Goal: Task Accomplishment & Management: Manage account settings

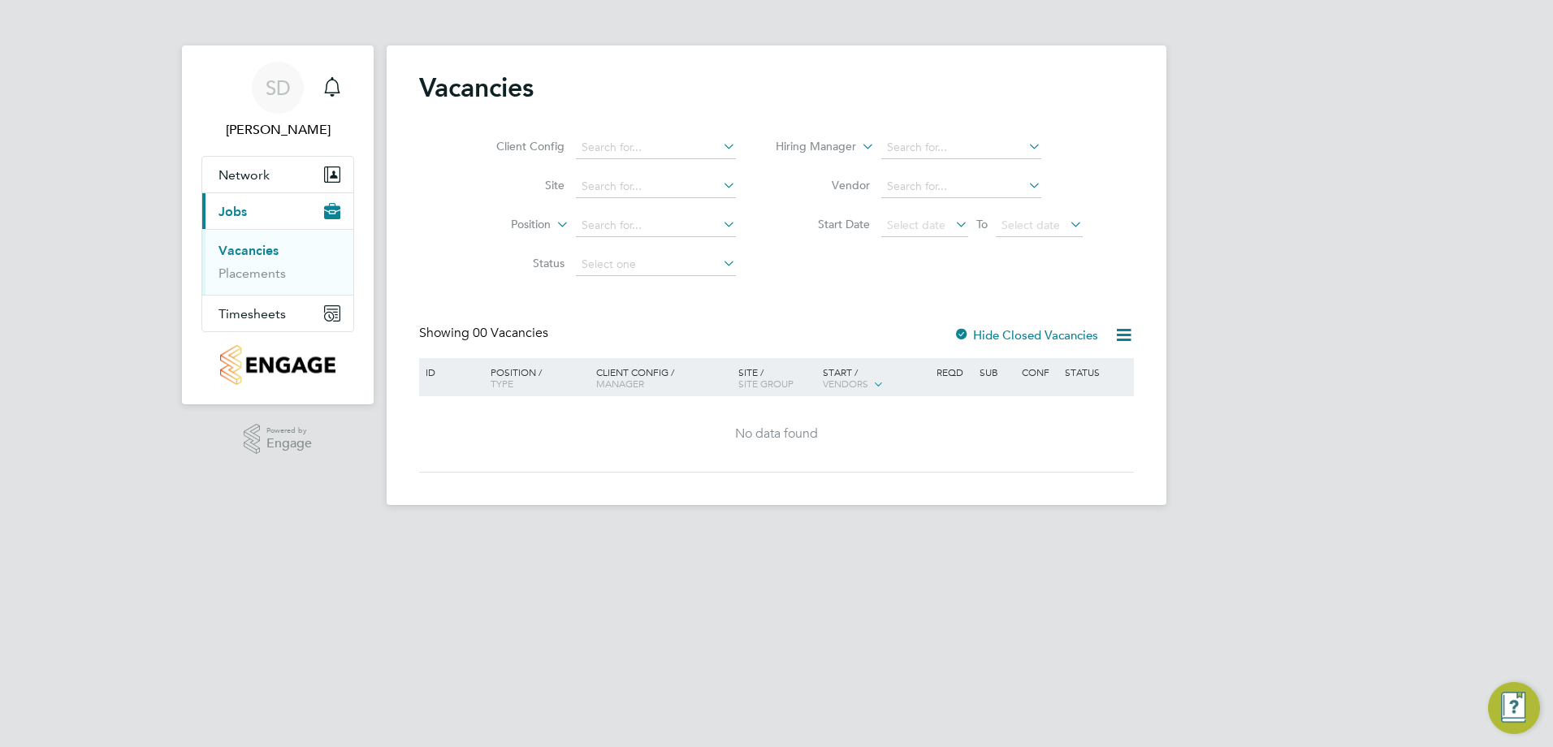
click at [719, 187] on icon at bounding box center [719, 185] width 0 height 23
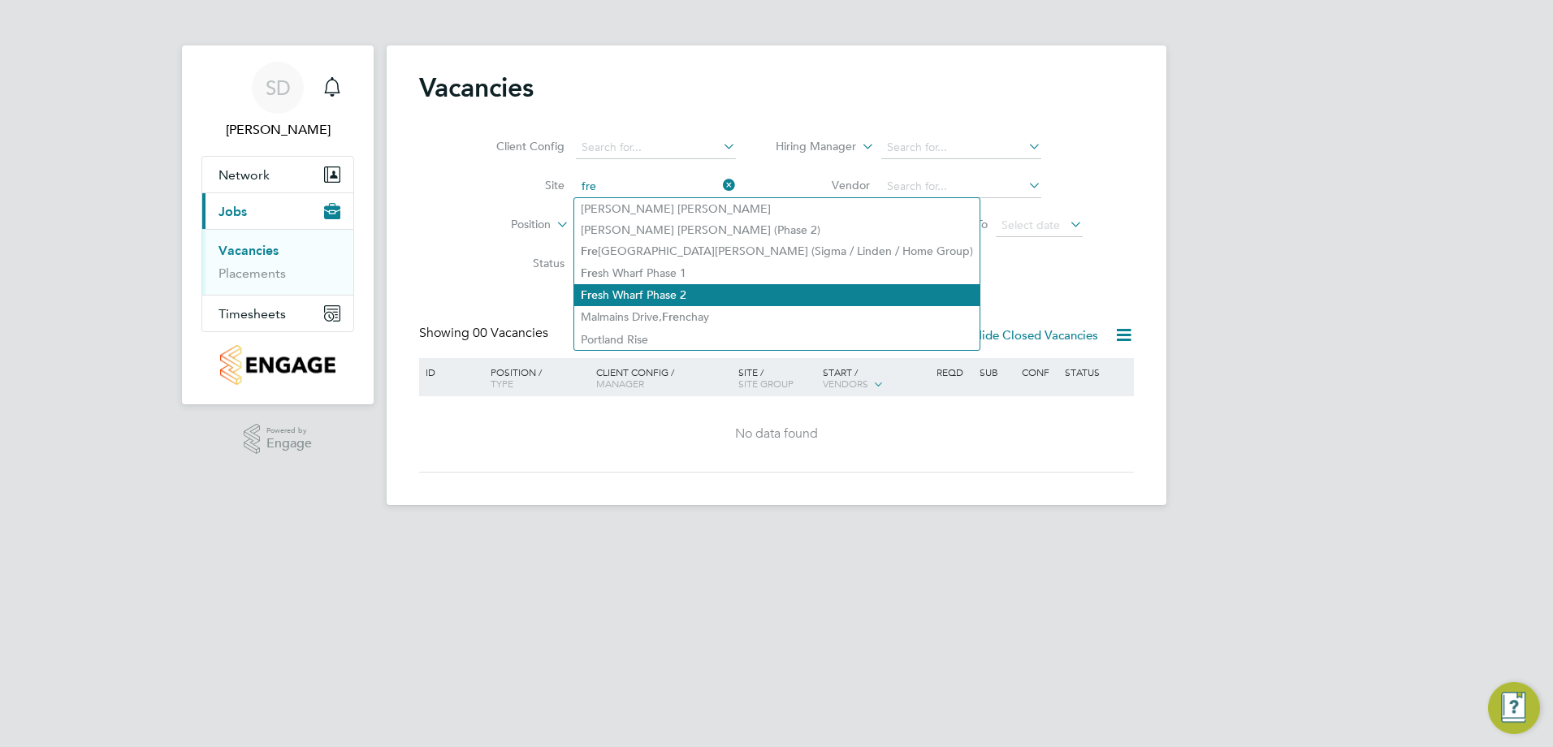
click at [681, 287] on li "Fre sh Wharf Phase 2" at bounding box center [776, 295] width 405 height 22
type input "Fresh Wharf Phase 2"
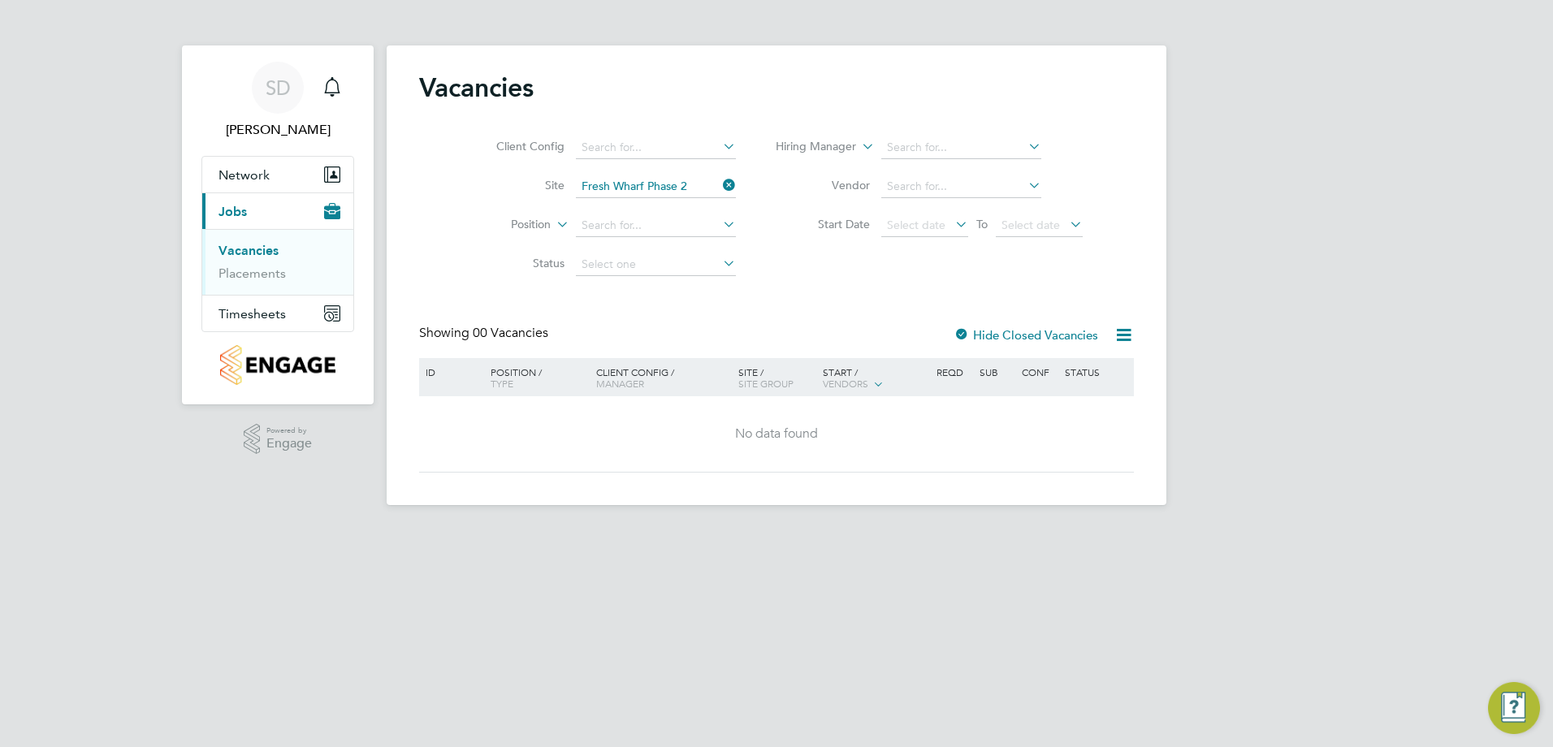
click at [719, 227] on icon at bounding box center [719, 224] width 0 height 23
click at [946, 288] on div "Vacancies Client Config Site Fresh Wharf Phase 2 Position Status Hiring Manager…" at bounding box center [776, 271] width 715 height 401
click at [719, 262] on icon at bounding box center [719, 263] width 0 height 23
click at [952, 223] on icon at bounding box center [952, 224] width 0 height 23
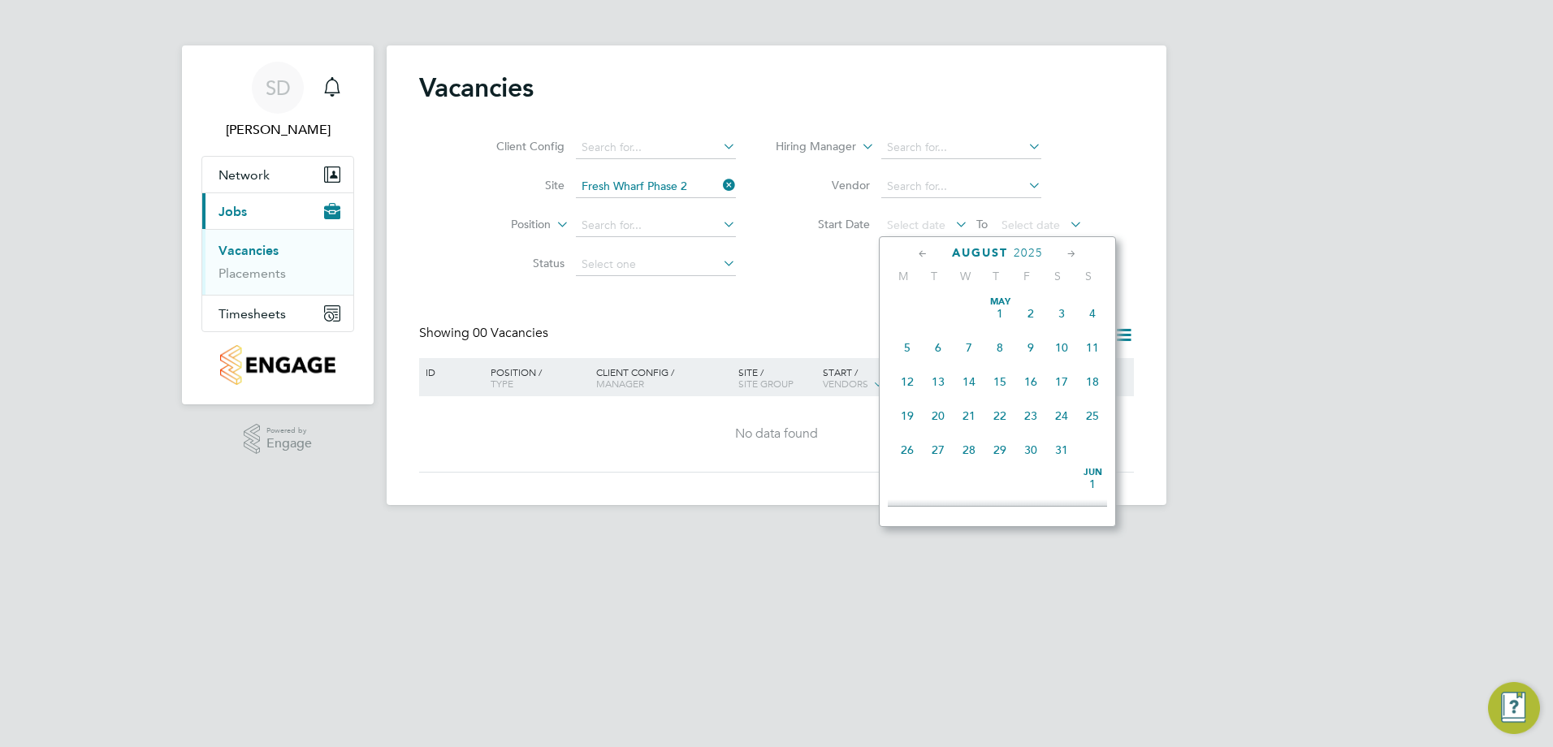
scroll to position [562, 0]
click at [904, 345] on span "4" at bounding box center [907, 333] width 31 height 31
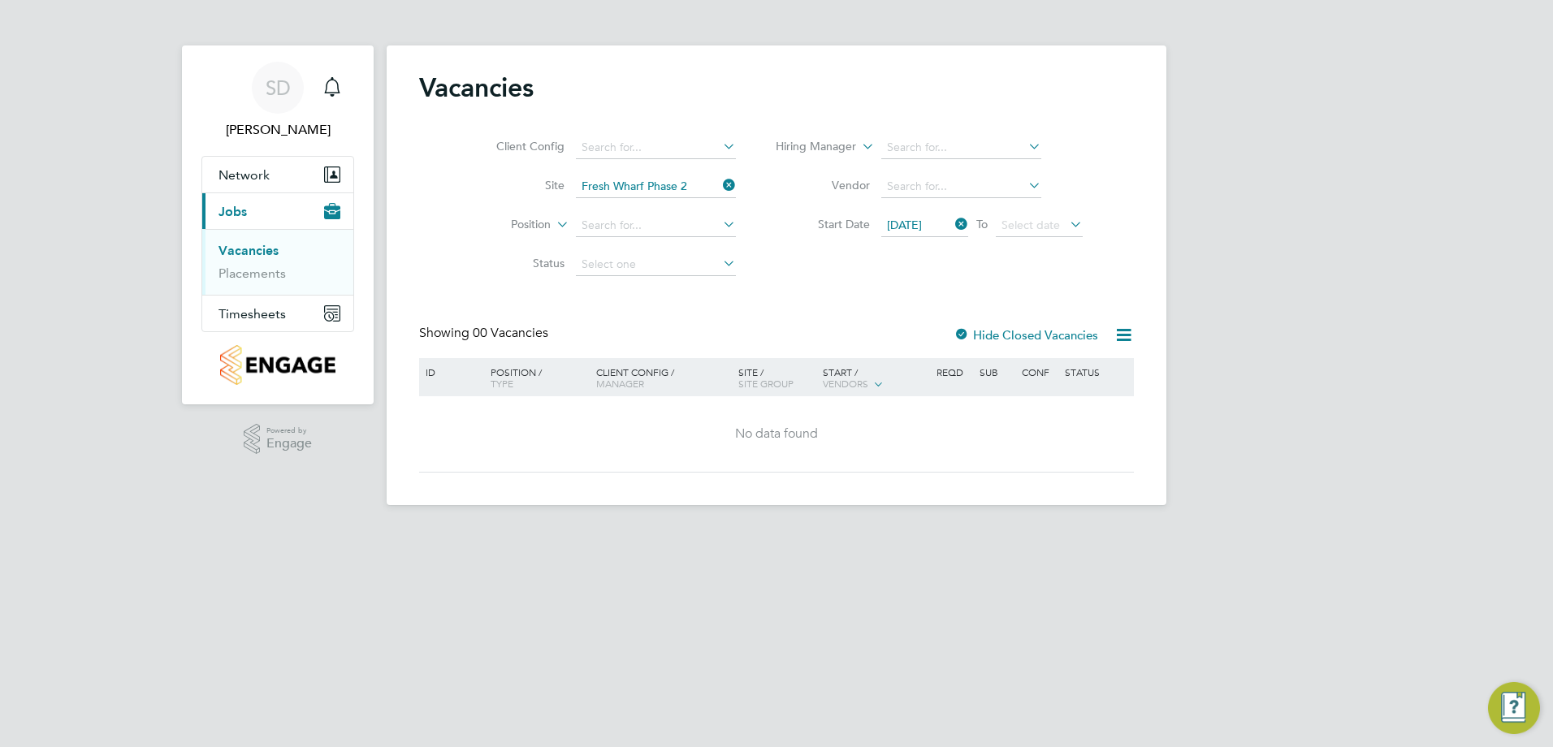
click at [1066, 221] on icon at bounding box center [1066, 224] width 0 height 23
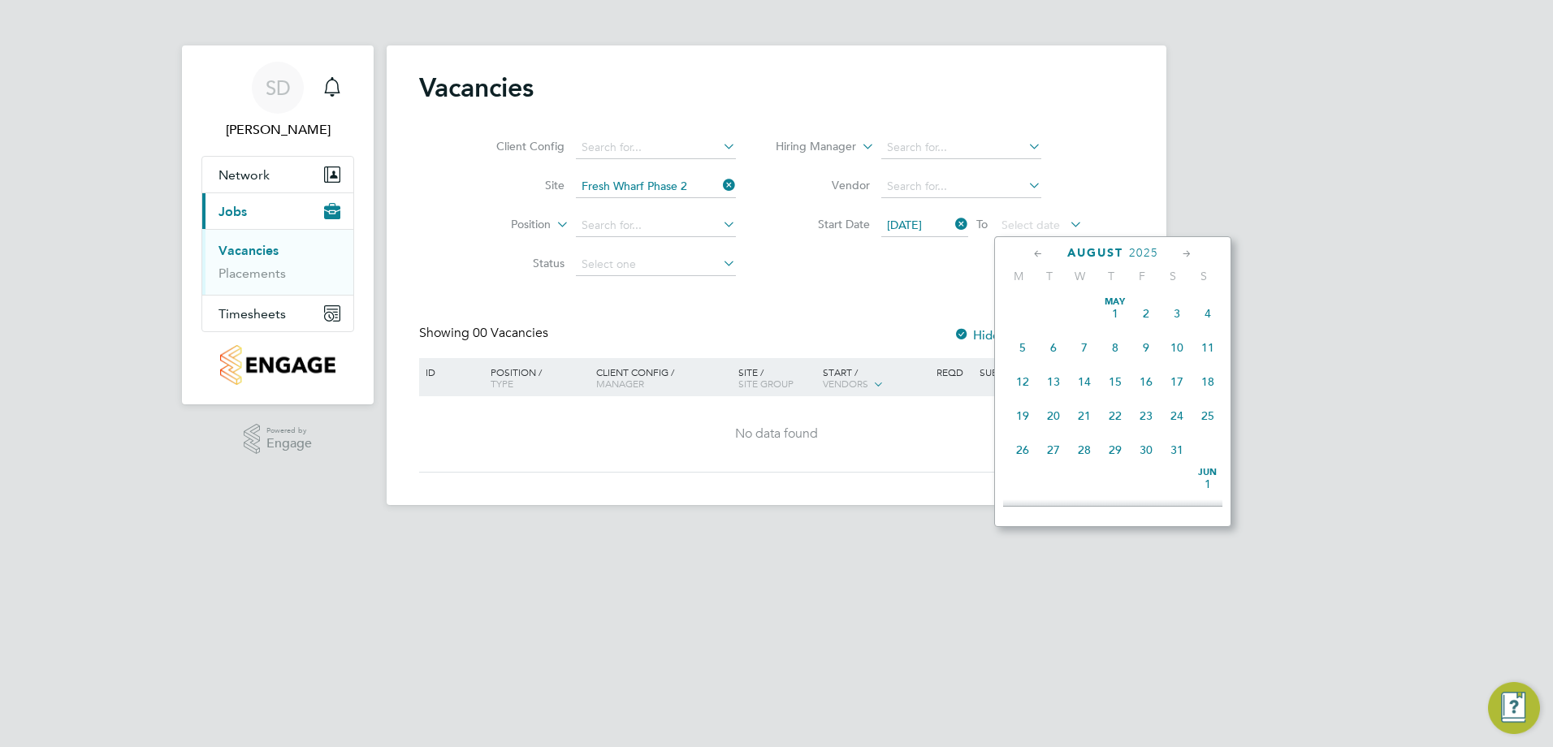
scroll to position [562, 0]
click at [1147, 344] on span "8" at bounding box center [1145, 333] width 31 height 31
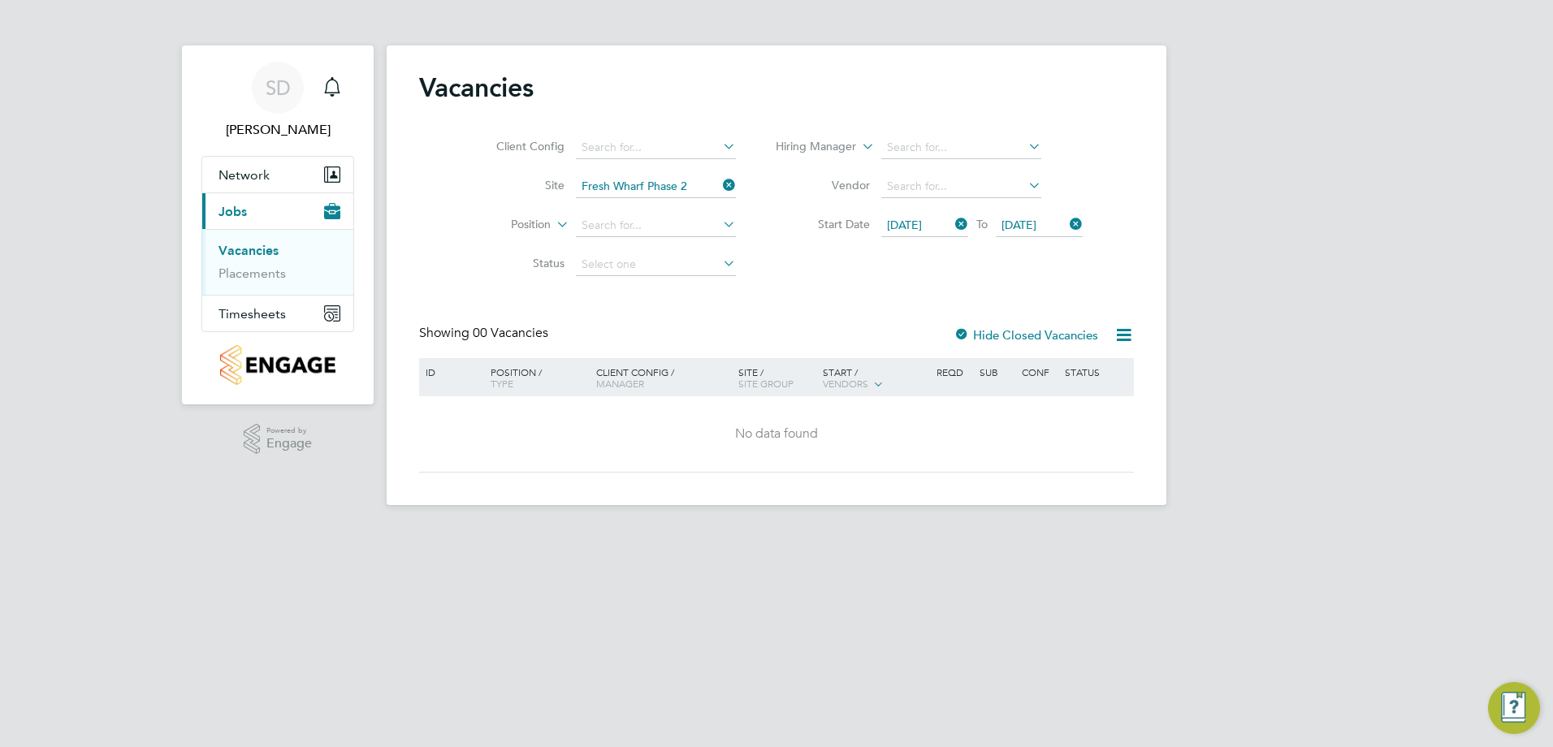
click at [1122, 336] on icon at bounding box center [1123, 335] width 20 height 20
click at [719, 227] on icon at bounding box center [719, 224] width 0 height 23
click at [812, 305] on div "Vacancies Client Config Site Fresh Wharf Phase 2 Position Status Hiring Manager…" at bounding box center [776, 271] width 715 height 401
click at [719, 262] on icon at bounding box center [719, 263] width 0 height 23
click at [263, 308] on span "Timesheets" at bounding box center [251, 313] width 67 height 15
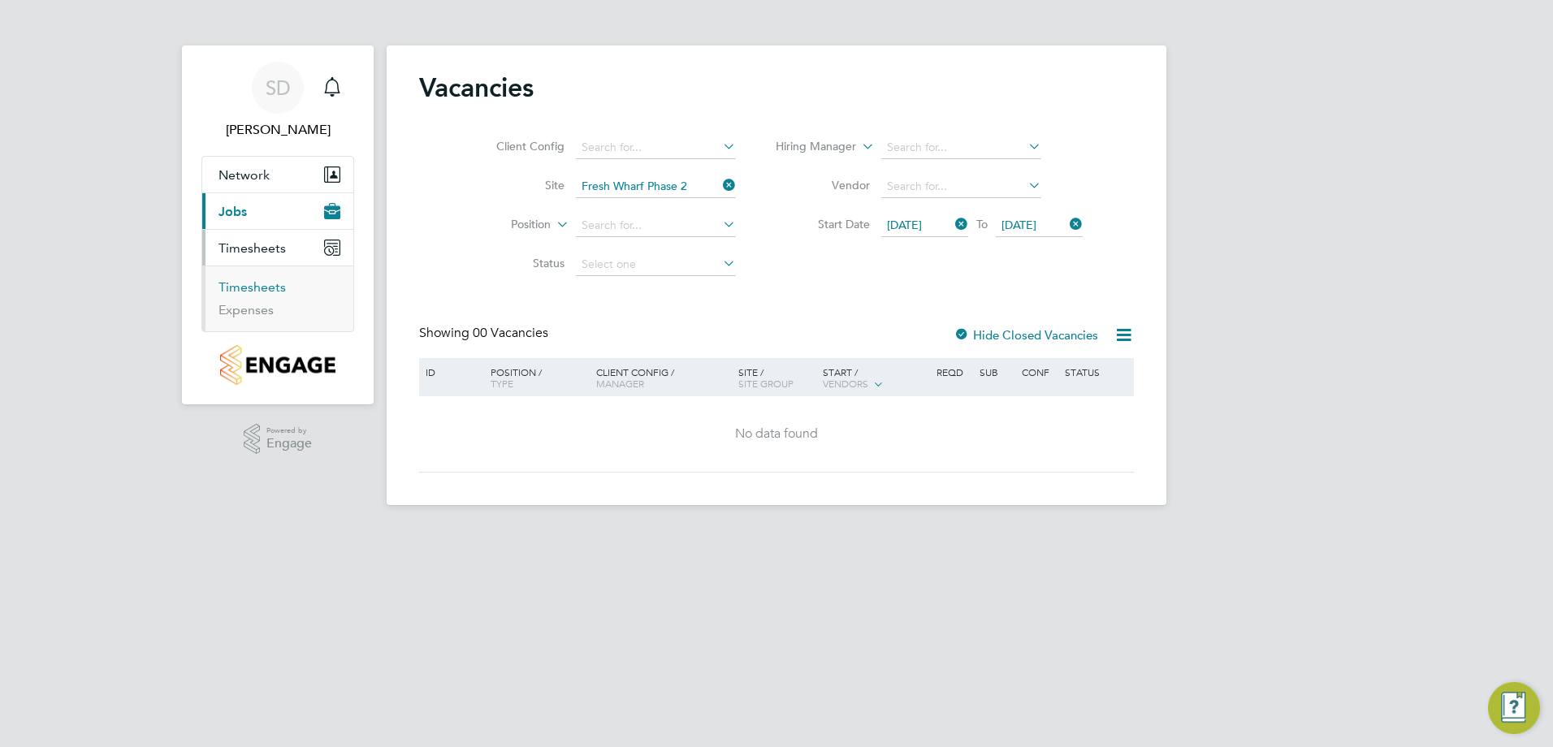
click at [265, 284] on link "Timesheets" at bounding box center [251, 286] width 67 height 15
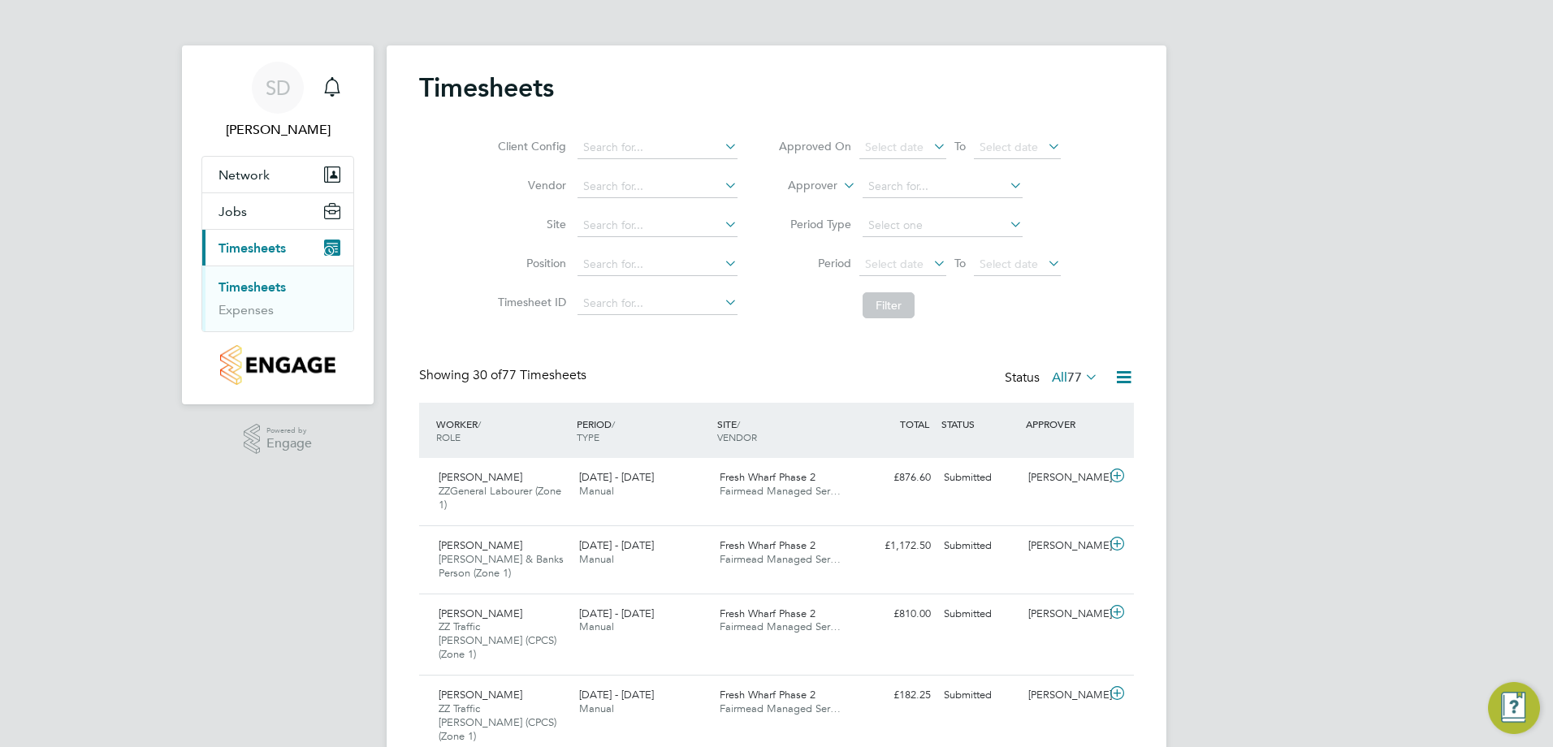
click at [721, 223] on icon at bounding box center [721, 224] width 0 height 23
click at [718, 265] on li "Fres h Wharf Phase 2" at bounding box center [657, 270] width 162 height 22
type input "Fresh Wharf Phase 2"
click at [721, 266] on icon at bounding box center [721, 263] width 0 height 23
click at [721, 302] on icon at bounding box center [721, 302] width 0 height 23
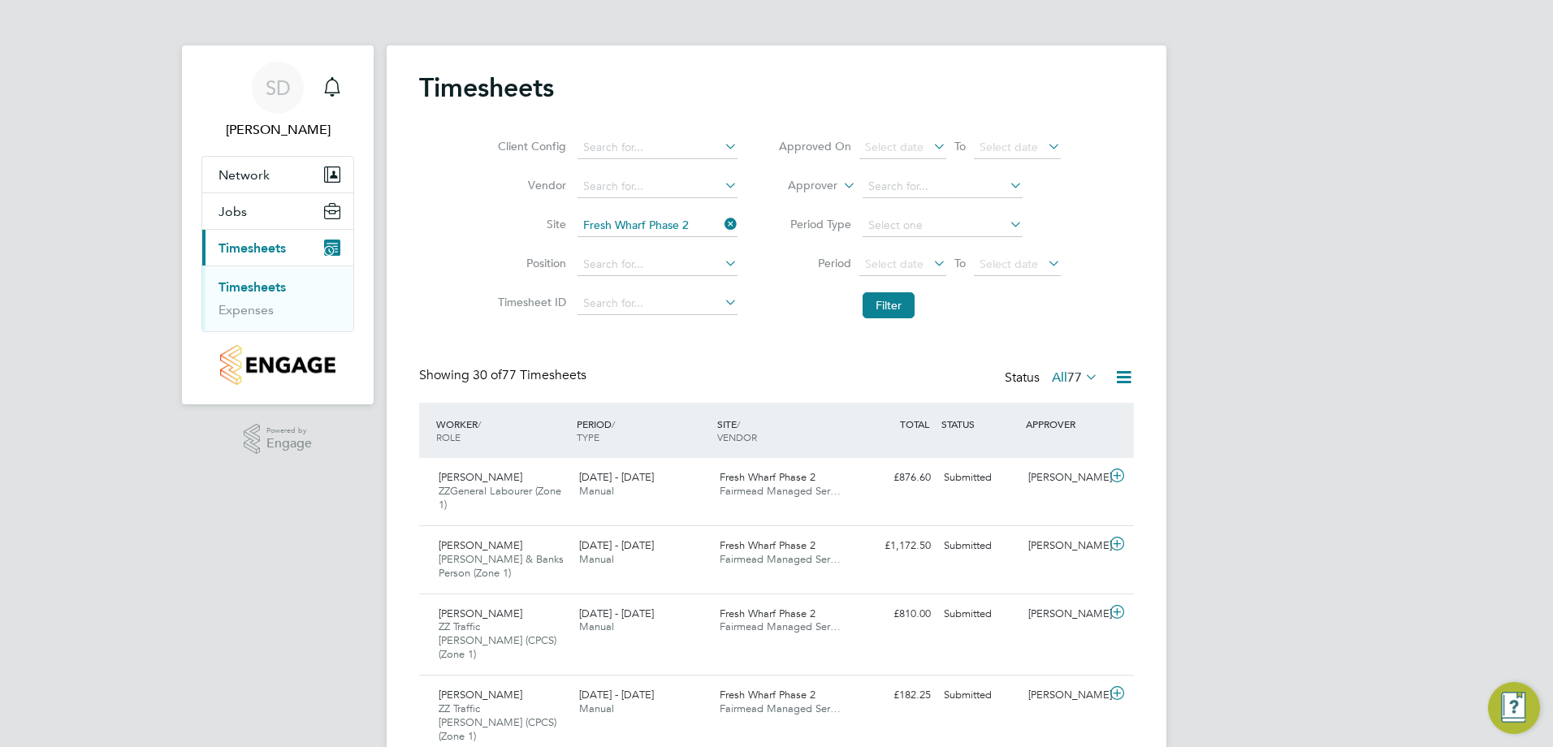
click at [1006, 227] on icon at bounding box center [1006, 224] width 0 height 23
click at [1006, 221] on icon at bounding box center [1006, 224] width 0 height 23
click at [930, 264] on icon at bounding box center [930, 263] width 0 height 23
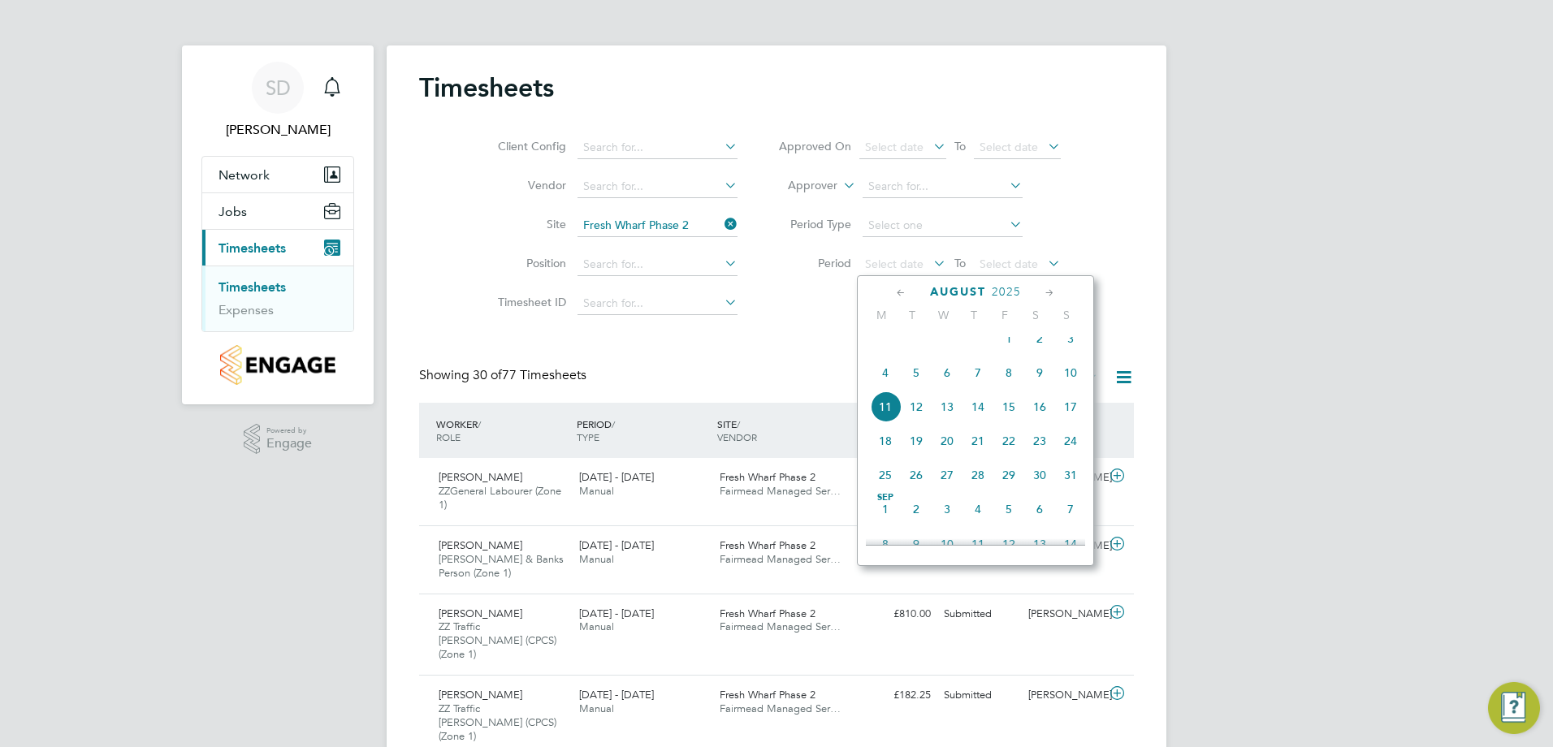
click at [887, 382] on span "4" at bounding box center [885, 372] width 31 height 31
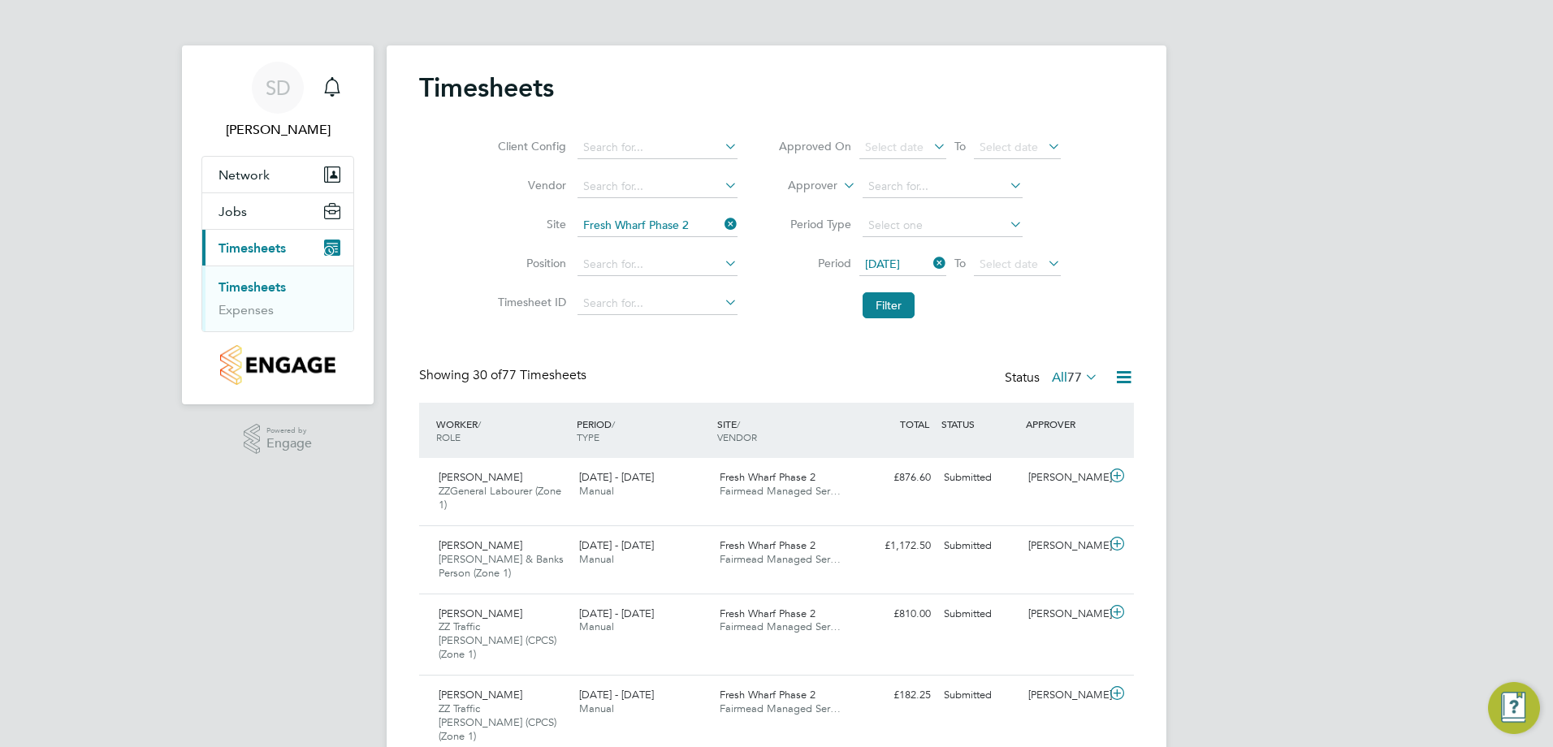
click at [1044, 263] on icon at bounding box center [1044, 263] width 0 height 23
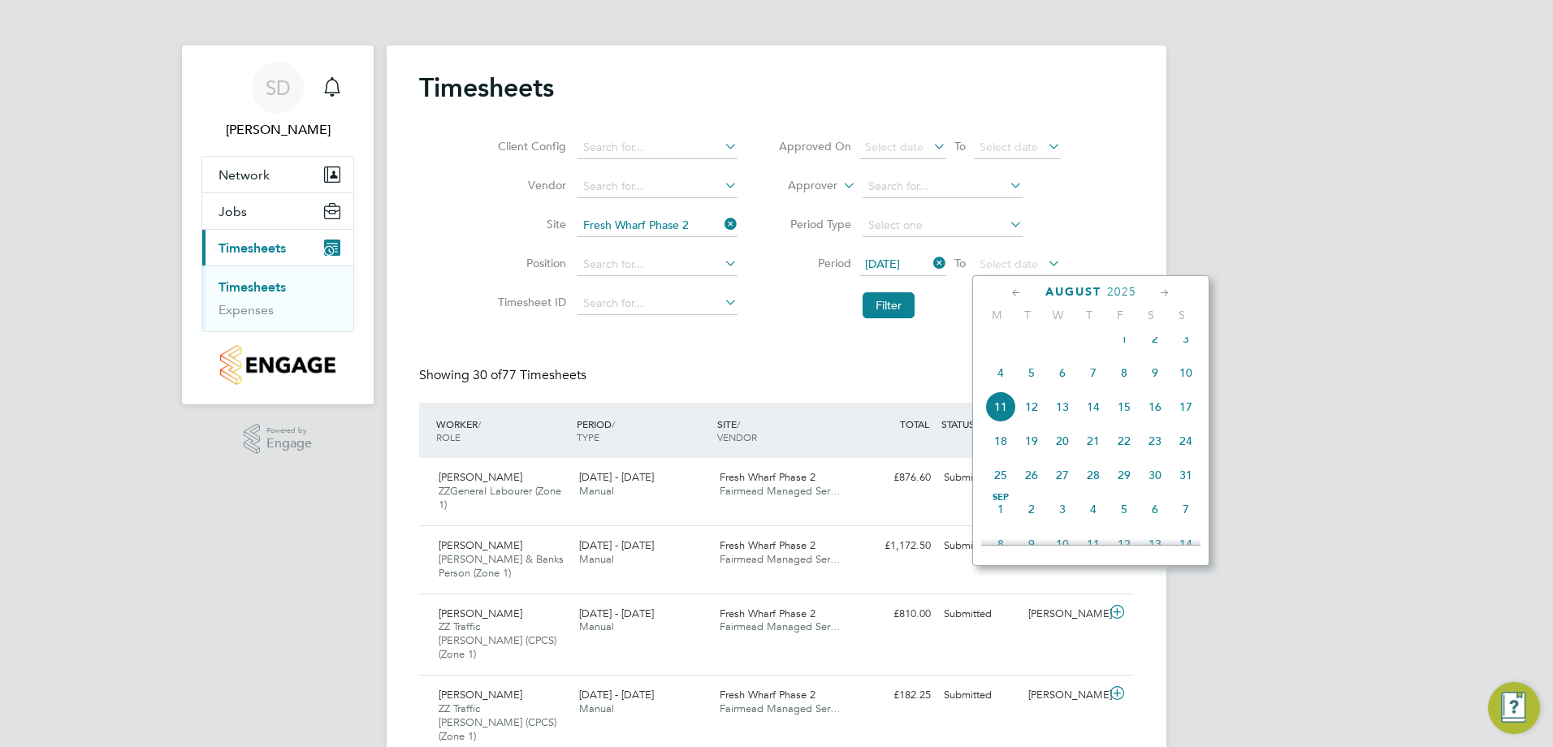
click at [1123, 379] on span "8" at bounding box center [1123, 372] width 31 height 31
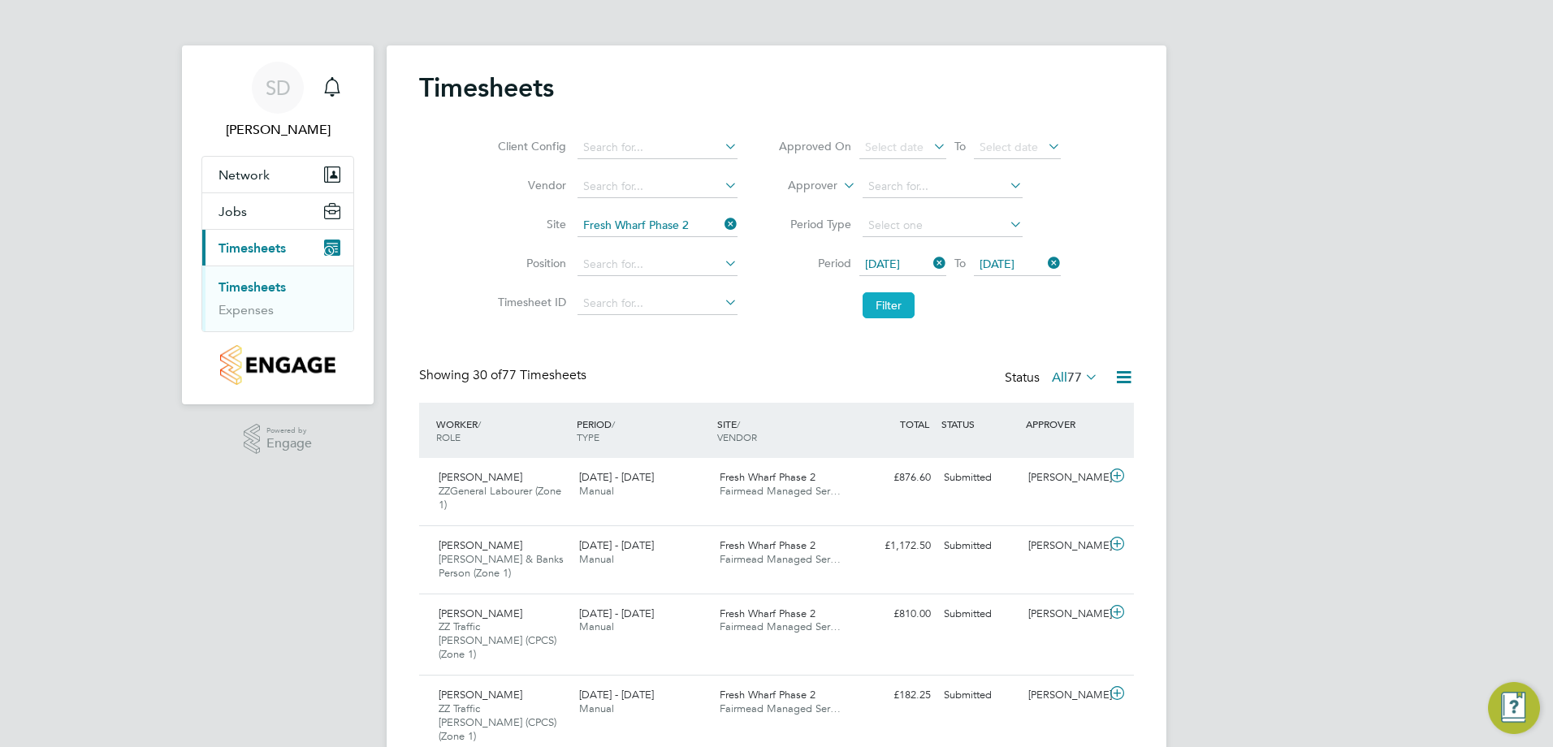
click at [892, 303] on button "Filter" at bounding box center [888, 305] width 52 height 26
click at [1126, 379] on icon at bounding box center [1123, 377] width 20 height 20
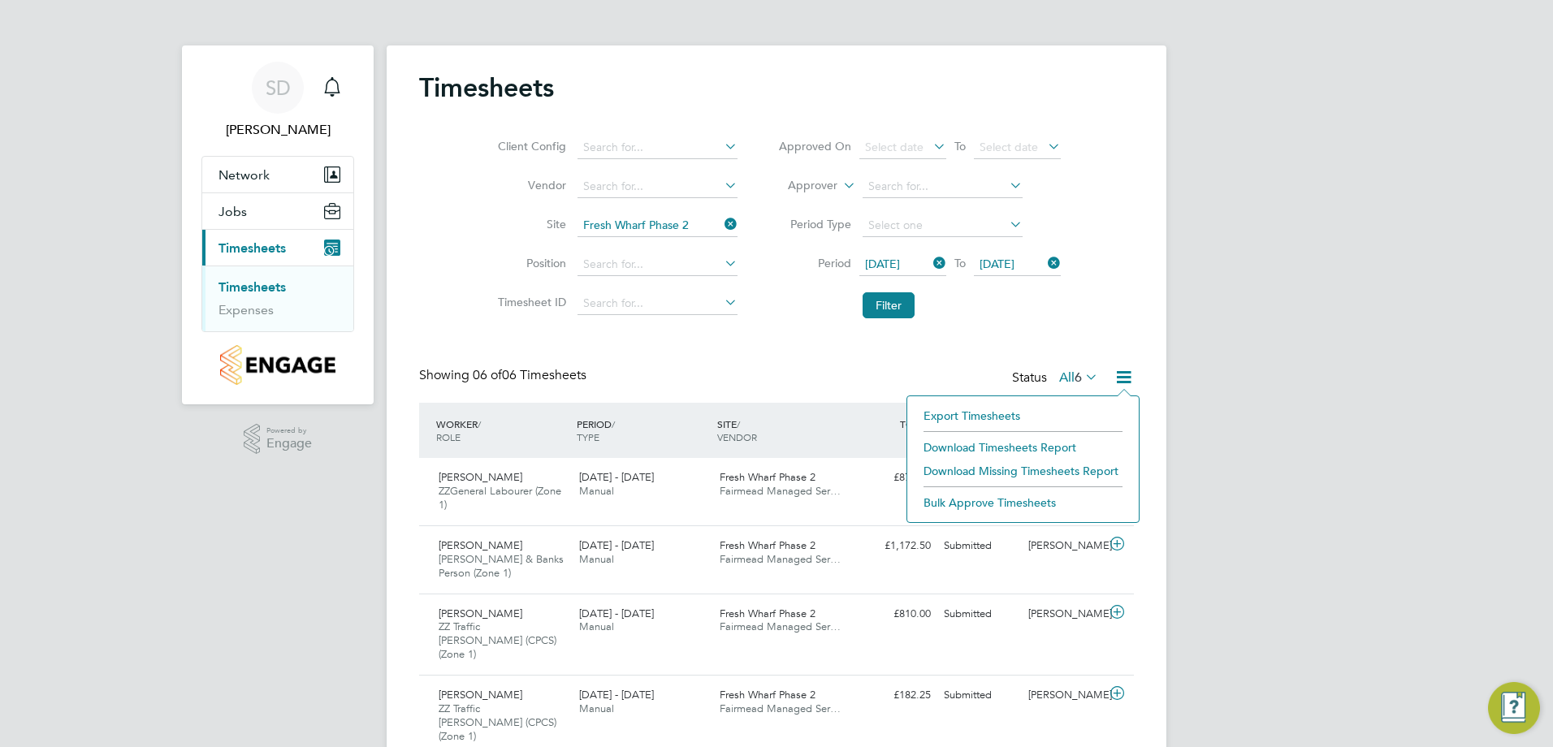
click at [1030, 445] on li "Download Timesheets Report" at bounding box center [1022, 447] width 215 height 23
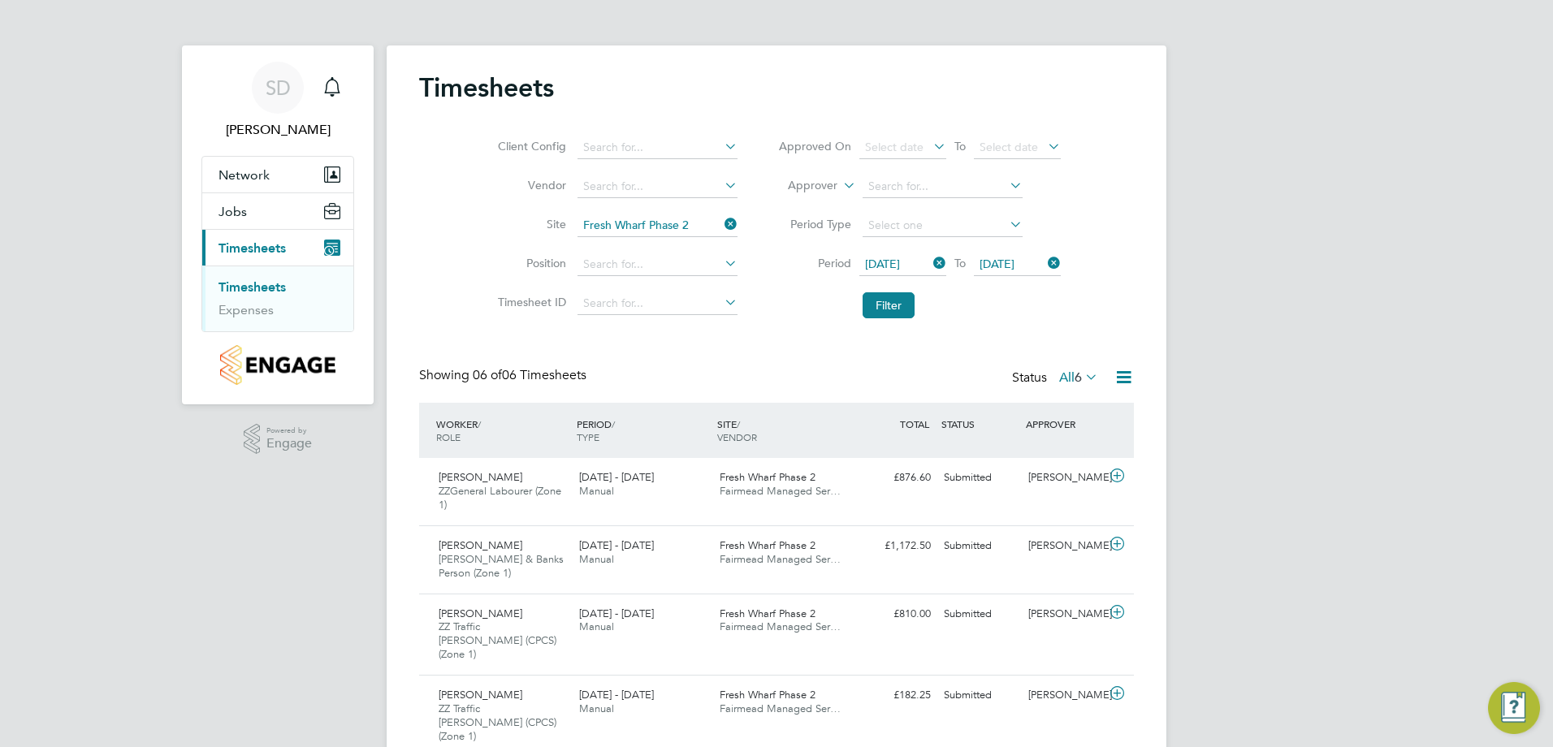
scroll to position [162, 0]
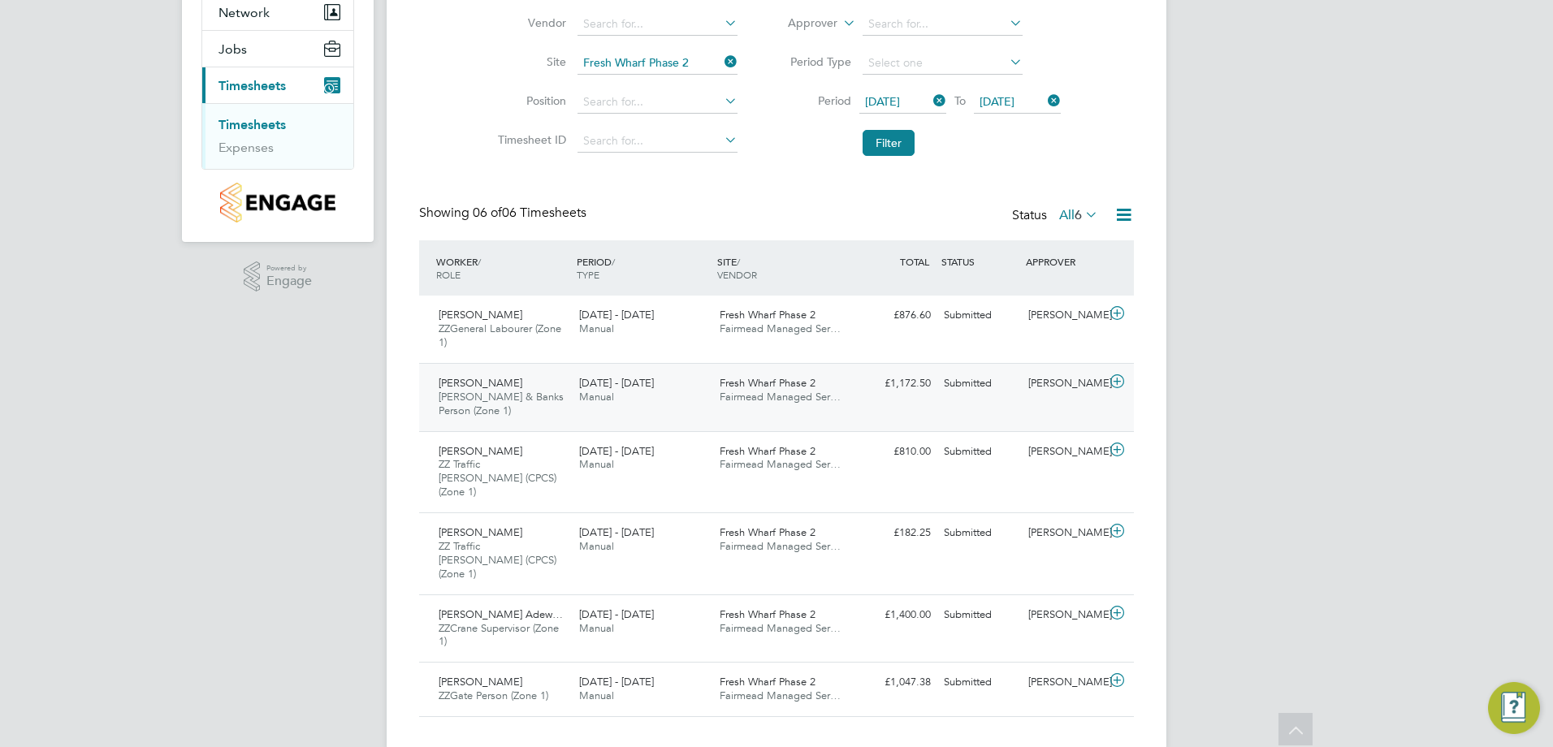
click at [1111, 375] on icon at bounding box center [1117, 381] width 20 height 13
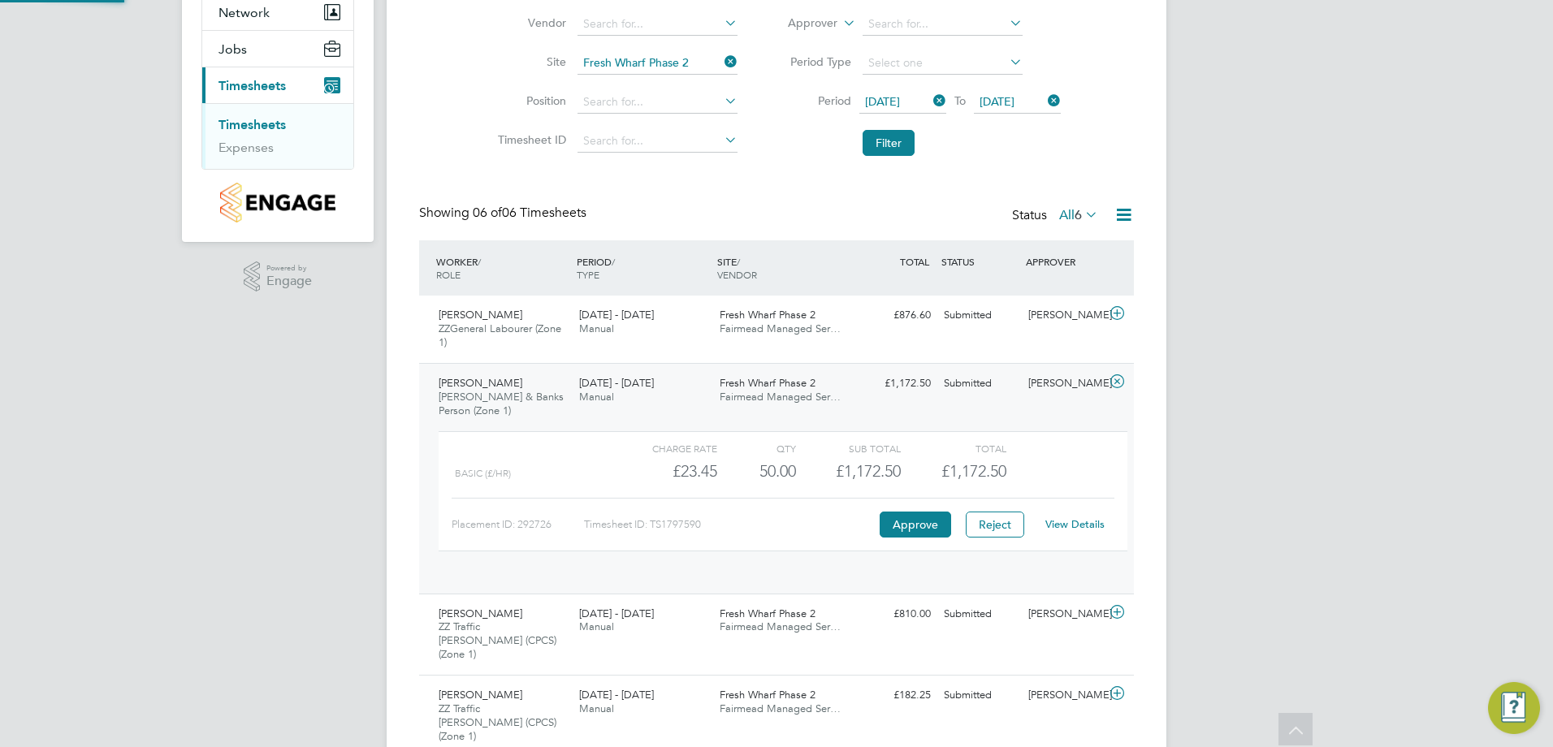
scroll to position [28, 158]
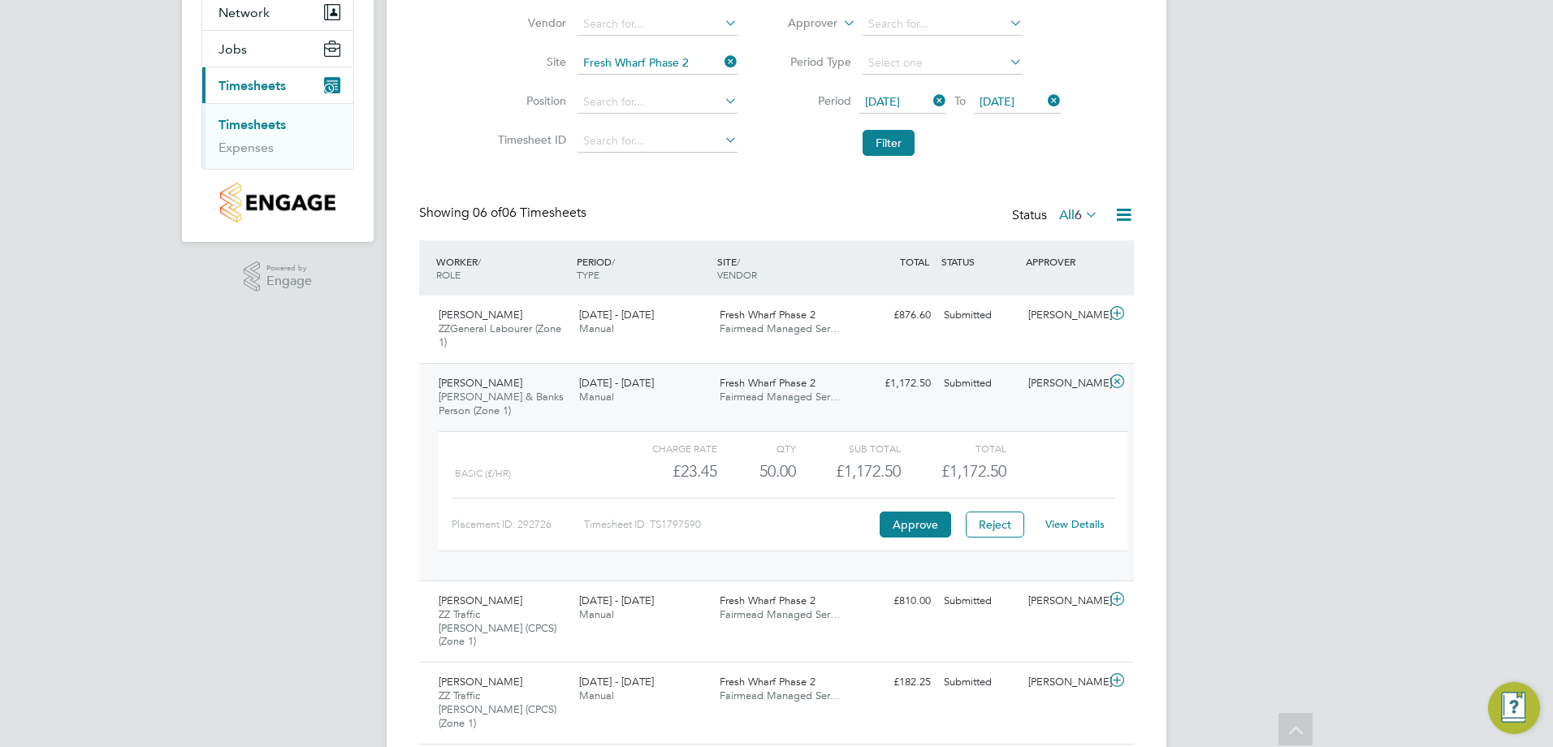
click at [1084, 523] on link "View Details" at bounding box center [1074, 524] width 59 height 14
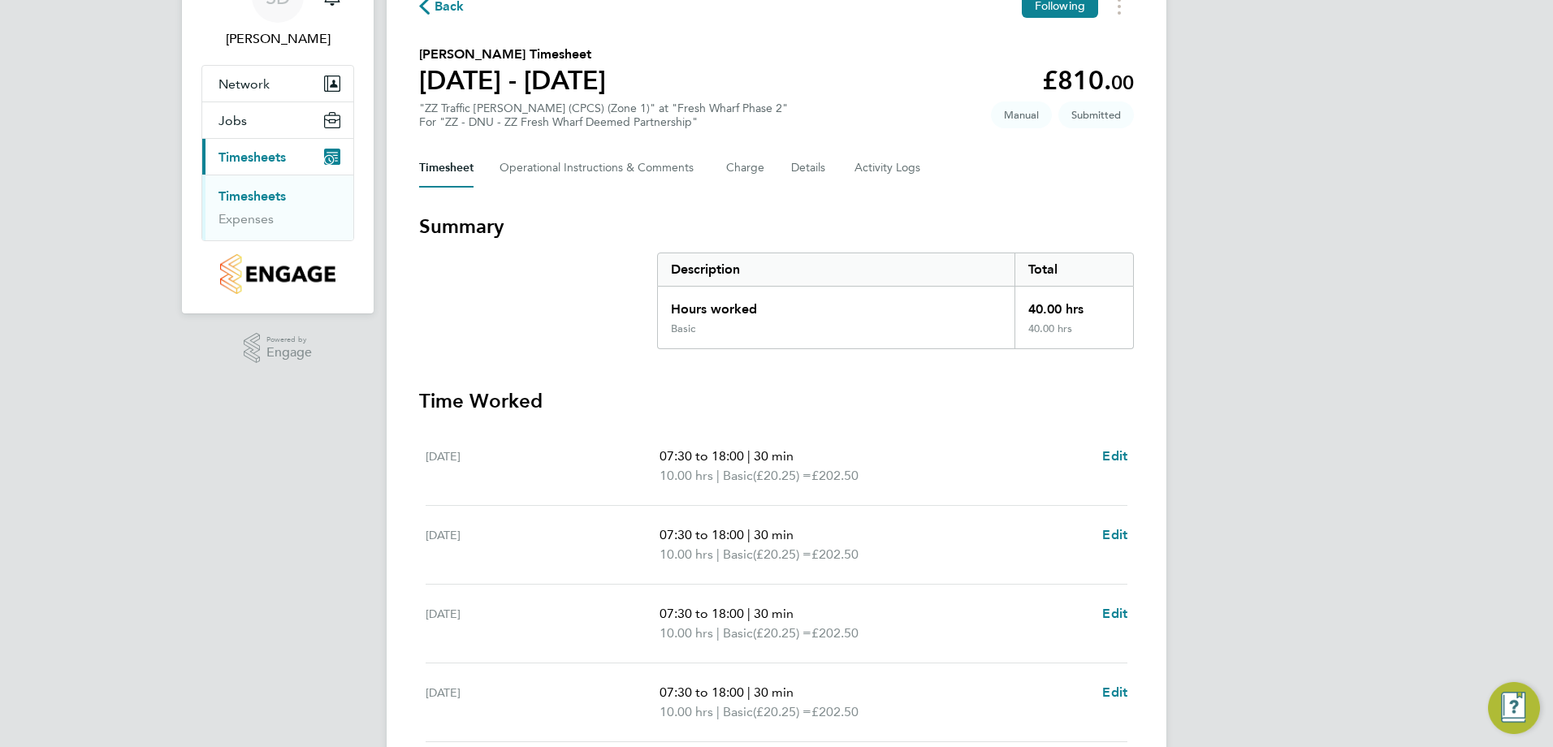
scroll to position [67, 0]
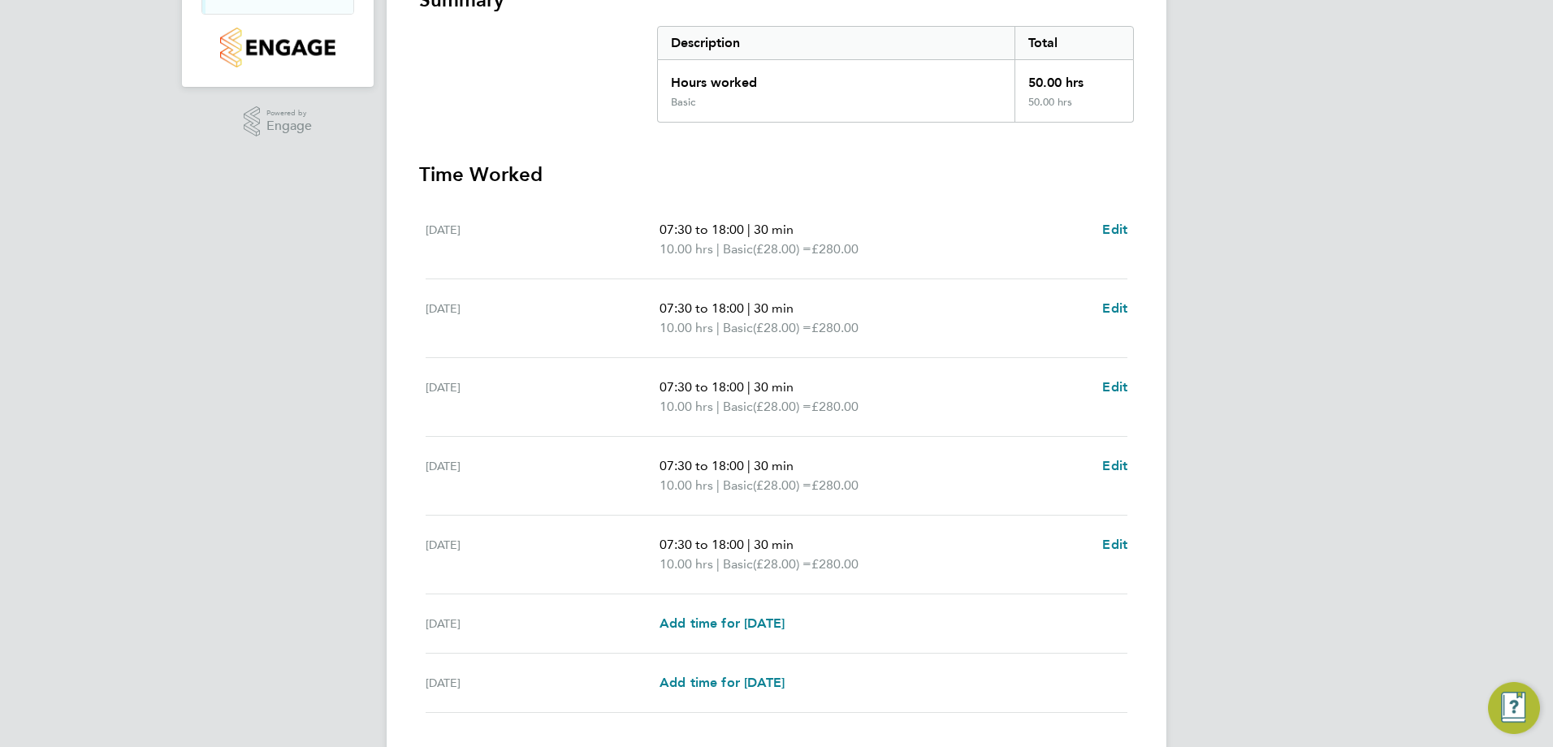
scroll to position [406, 0]
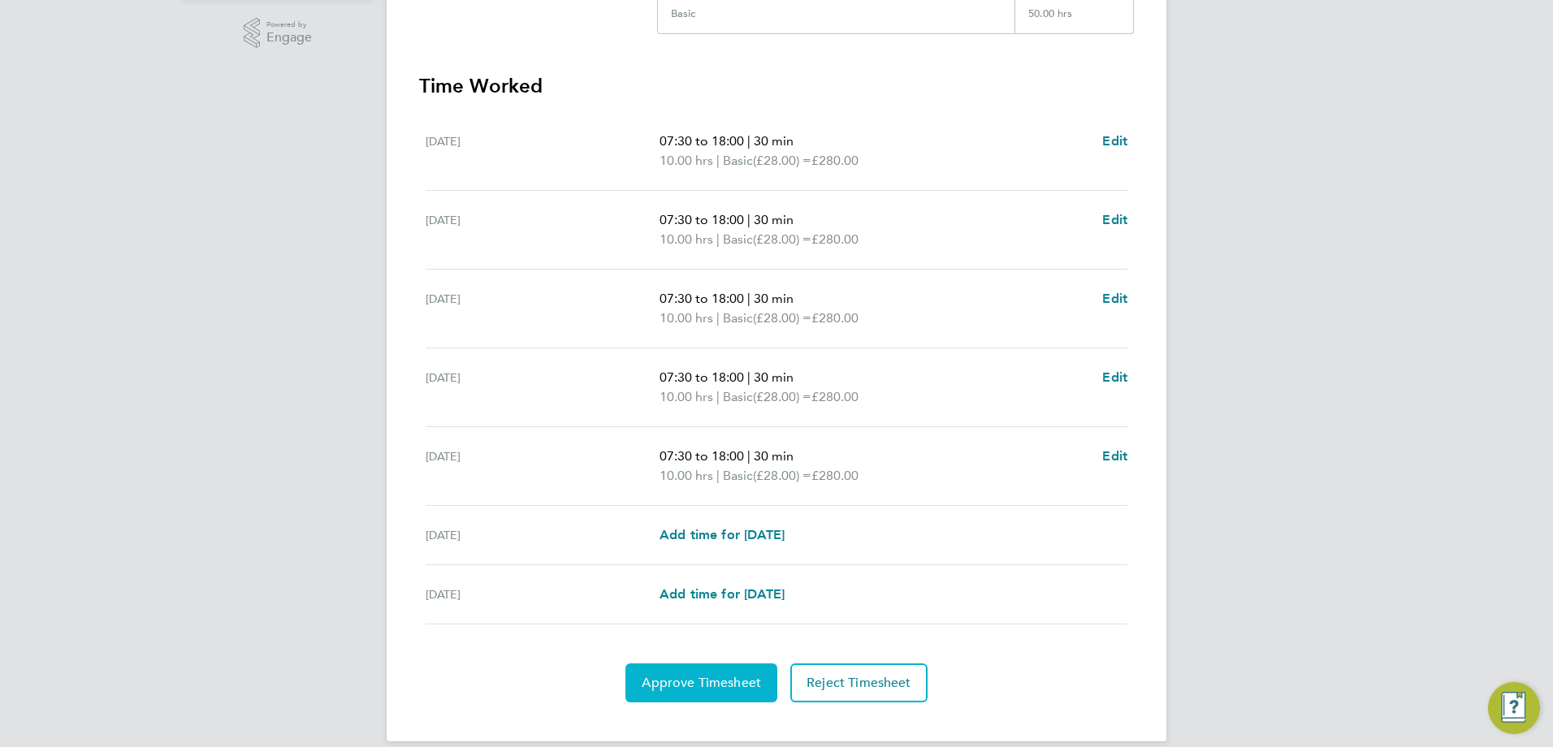
click at [716, 684] on span "Approve Timesheet" at bounding box center [701, 683] width 119 height 16
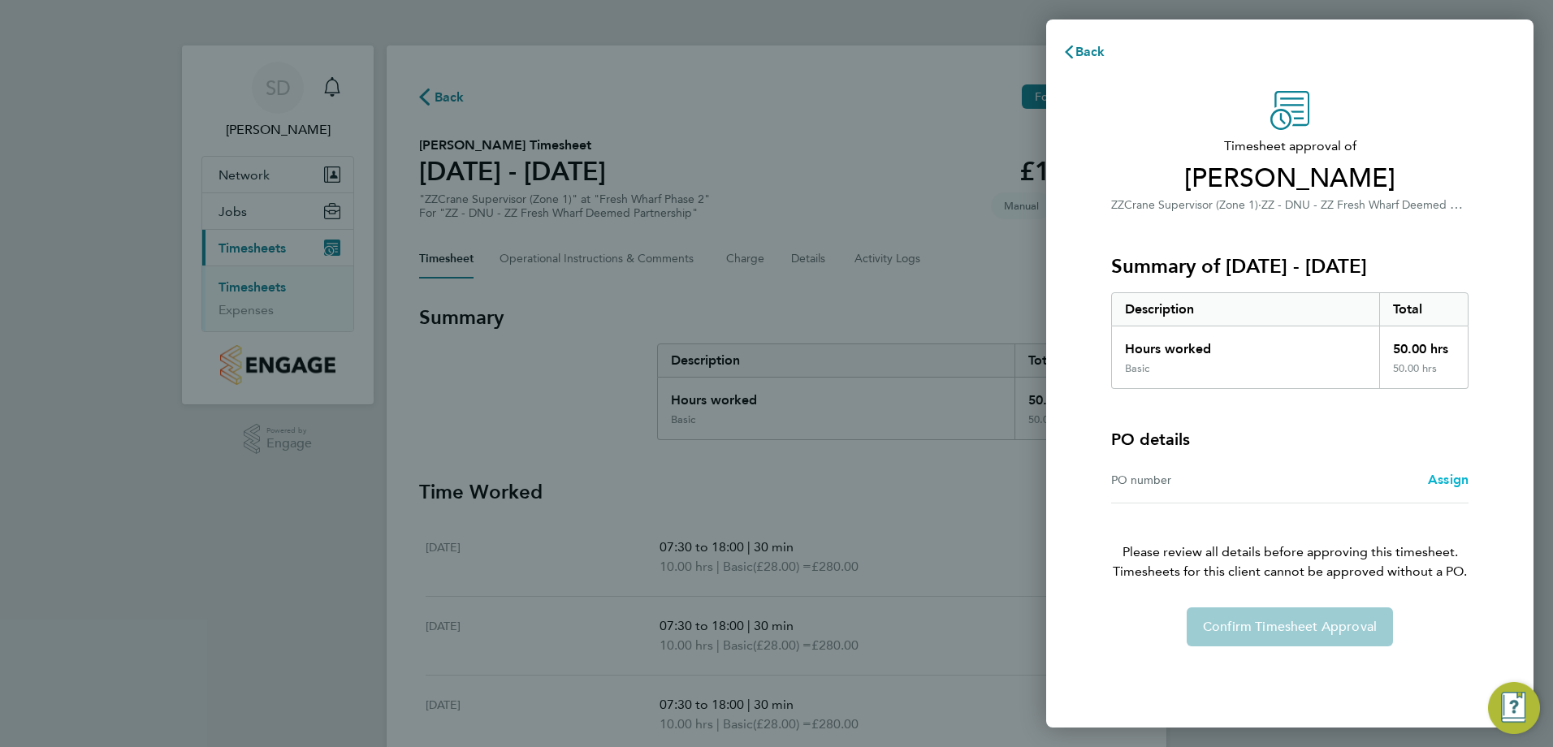
click at [1453, 477] on span "Assign" at bounding box center [1448, 479] width 41 height 15
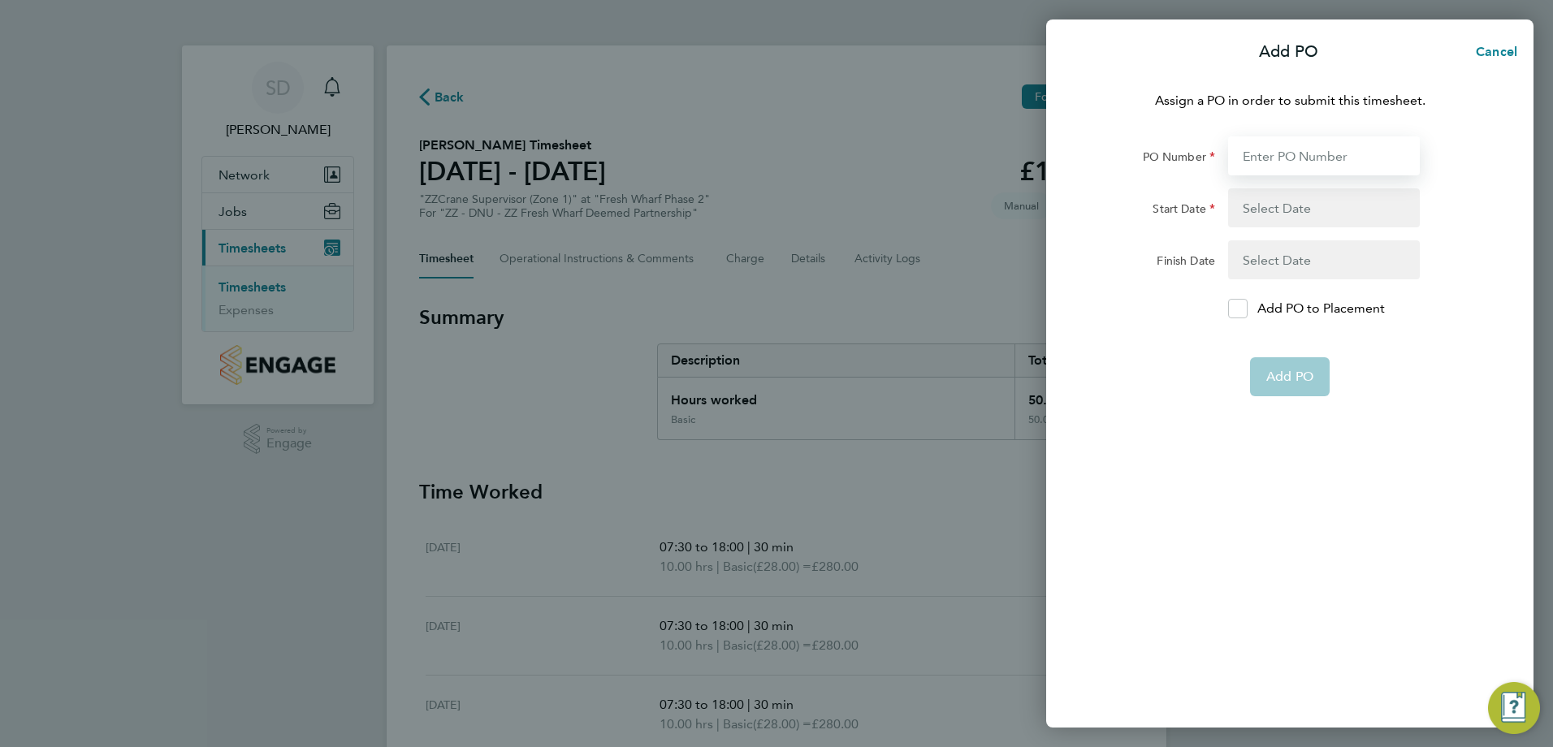
click at [1254, 153] on input "PO Number" at bounding box center [1324, 155] width 192 height 39
type input "H68087B"
type input "03 Mar 25"
type input "01 Jun 27"
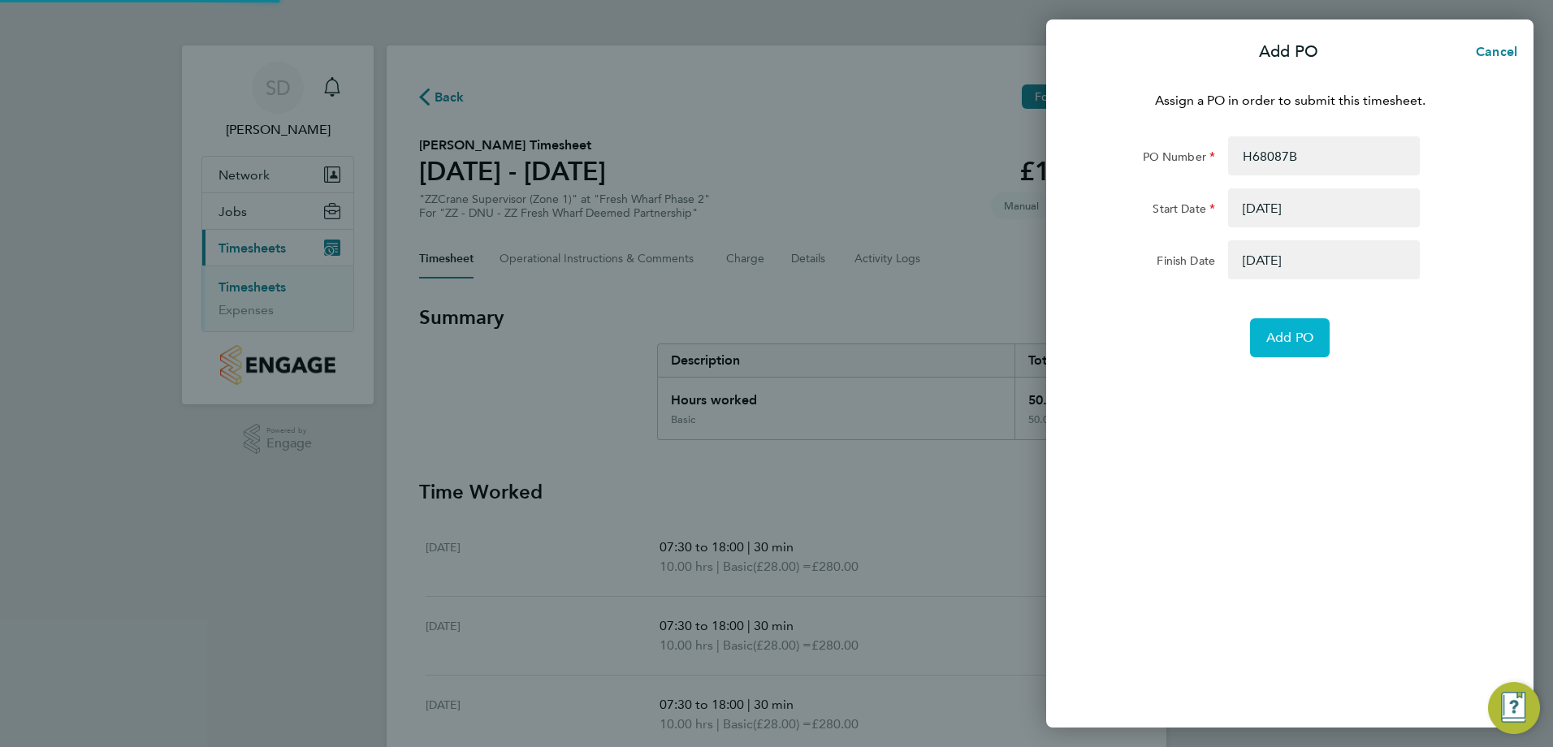
click at [1296, 351] on button "Add PO" at bounding box center [1290, 337] width 80 height 39
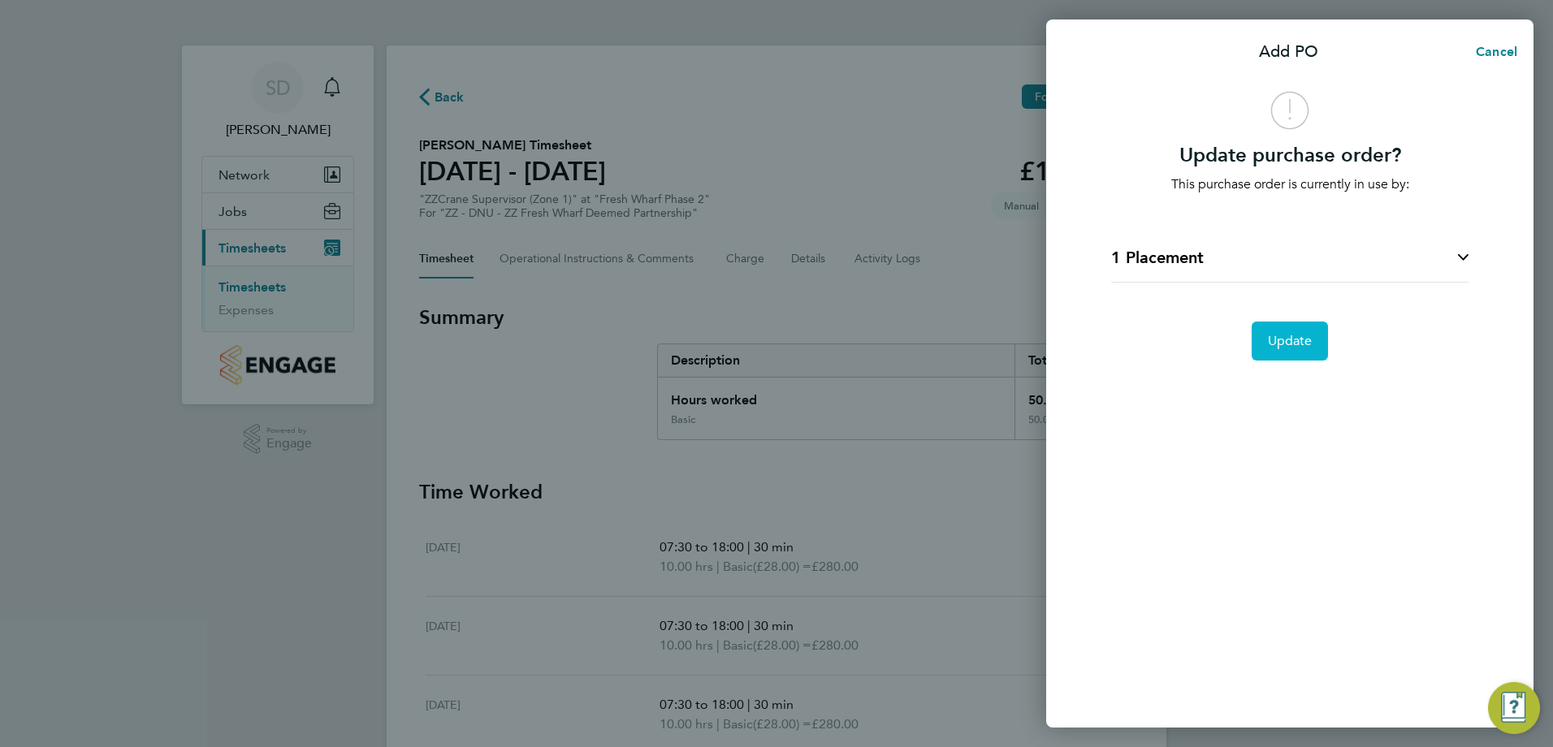
click at [1294, 338] on span "Update" at bounding box center [1290, 341] width 45 height 16
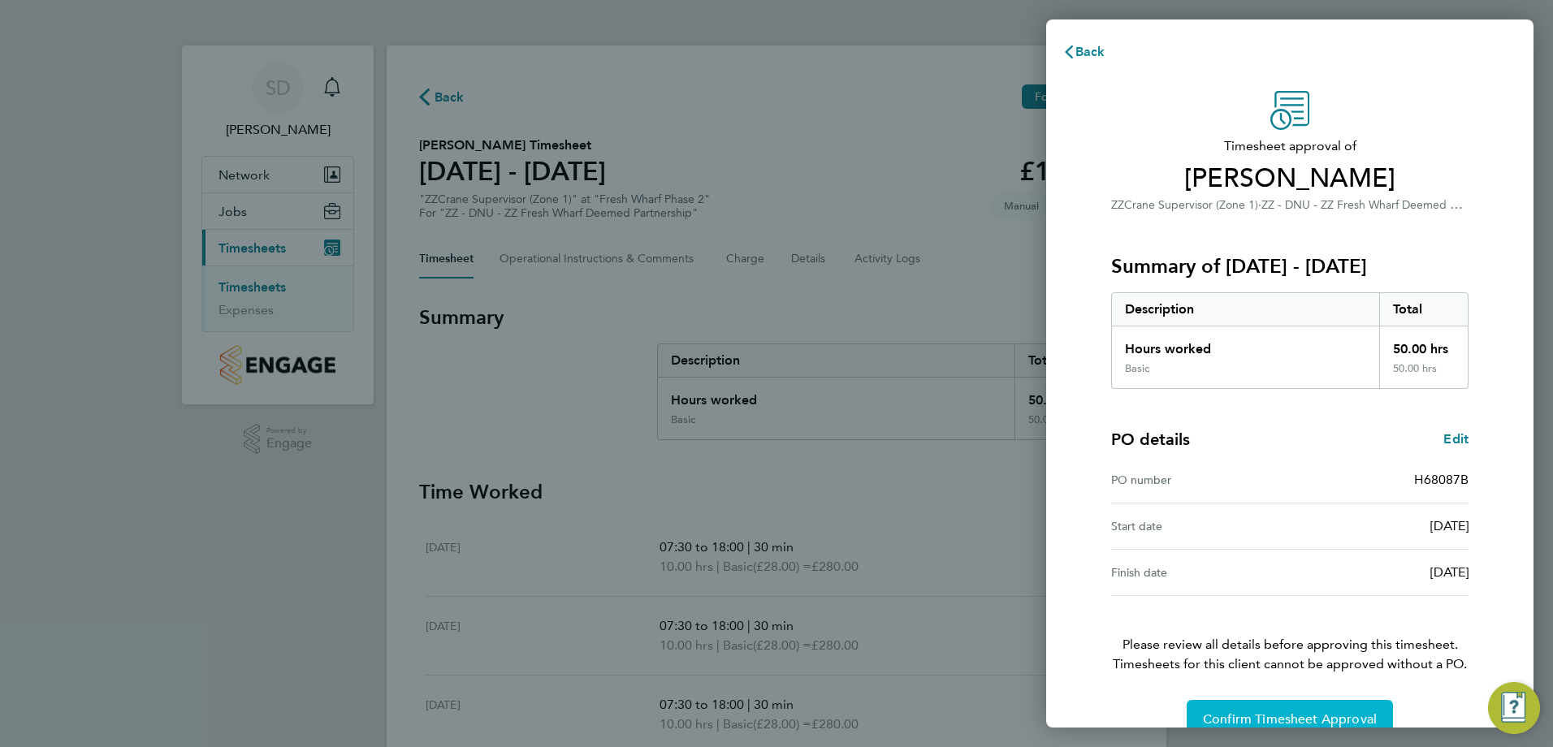
click at [1284, 710] on button "Confirm Timesheet Approval" at bounding box center [1289, 719] width 206 height 39
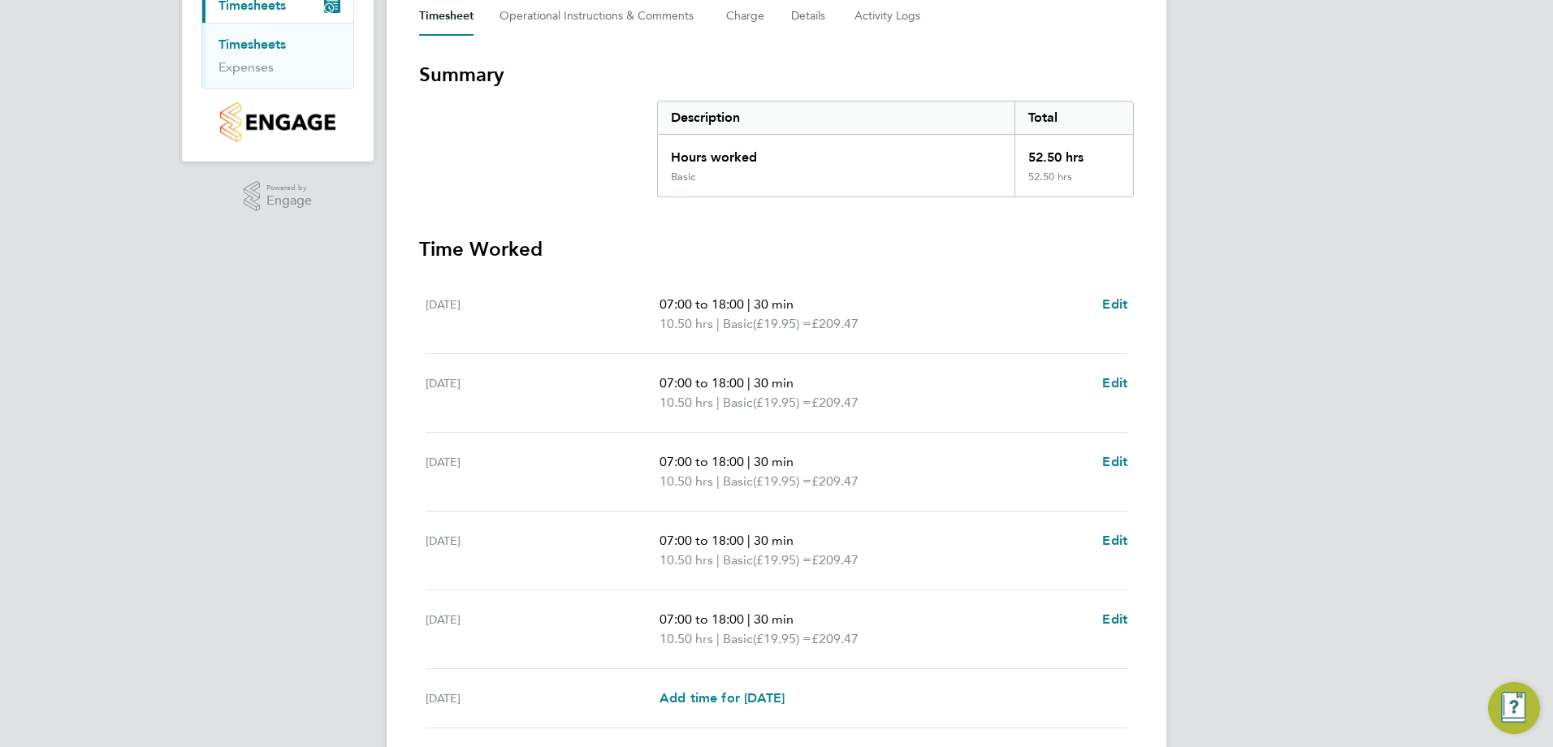
scroll to position [244, 0]
